Goal: Transaction & Acquisition: Purchase product/service

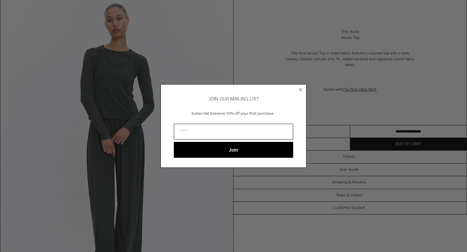
scroll to position [334, 0]
click at [301, 89] on icon "Close dialog" at bounding box center [301, 90] width 3 height 3
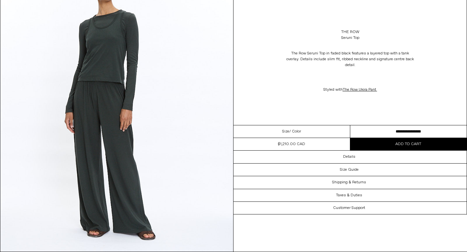
scroll to position [1231, 0]
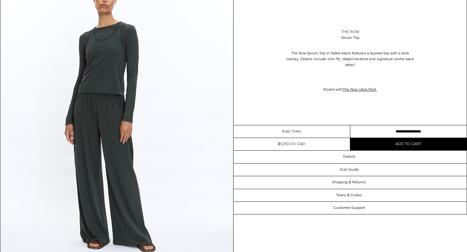
click at [352, 31] on link "The Row" at bounding box center [350, 32] width 18 height 6
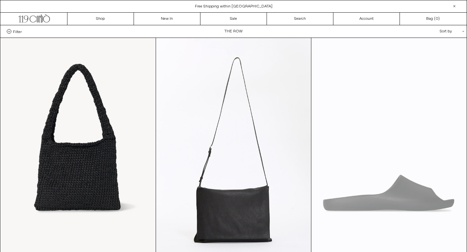
click at [446, 32] on div "Sort by .cls-1{fill:#231f20}" at bounding box center [431, 31] width 58 height 12
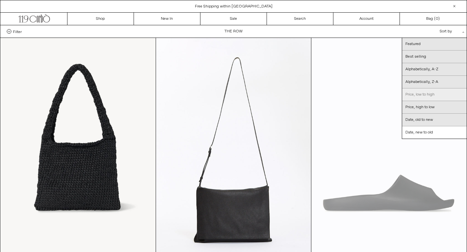
click at [420, 95] on link "Price, low to high" at bounding box center [434, 95] width 65 height 13
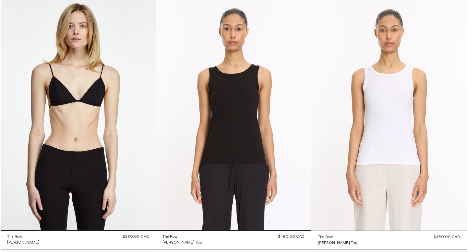
scroll to position [40, 0]
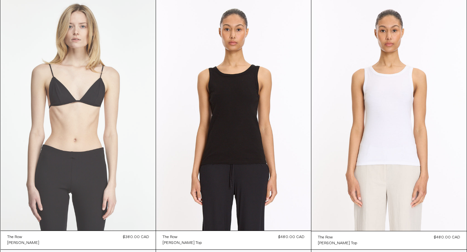
click at [88, 98] on at bounding box center [78, 114] width 155 height 233
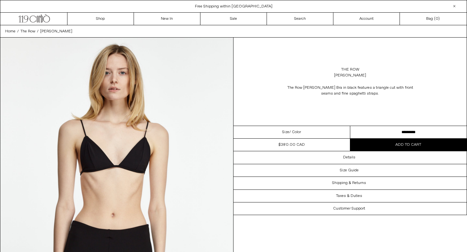
click at [366, 129] on select "**********" at bounding box center [408, 132] width 117 height 13
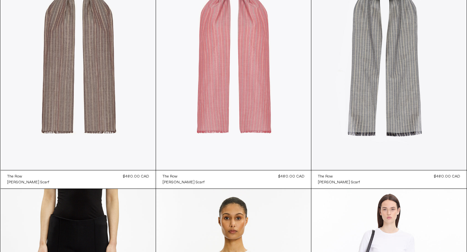
scroll to position [300, 0]
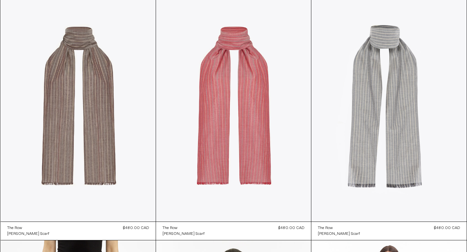
click at [382, 86] on at bounding box center [389, 105] width 155 height 233
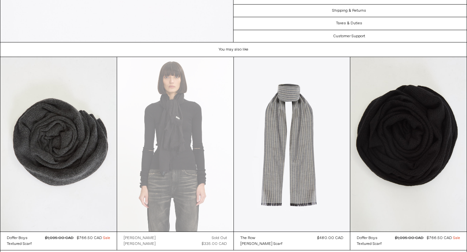
scroll to position [624, 0]
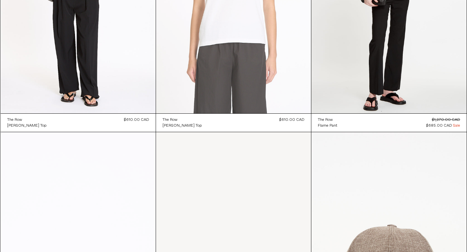
scroll to position [1163, 0]
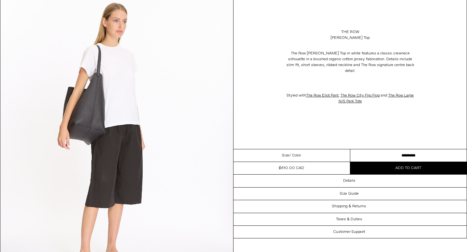
scroll to position [915, 0]
